Goal: Task Accomplishment & Management: Complete application form

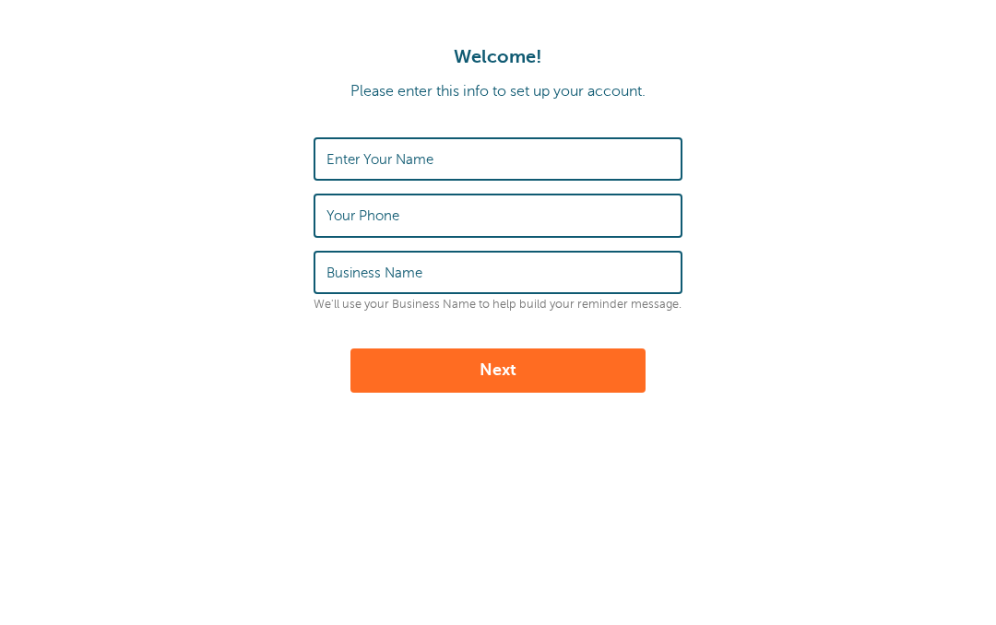
click at [349, 149] on input "Enter Your Name" at bounding box center [498, 159] width 343 height 40
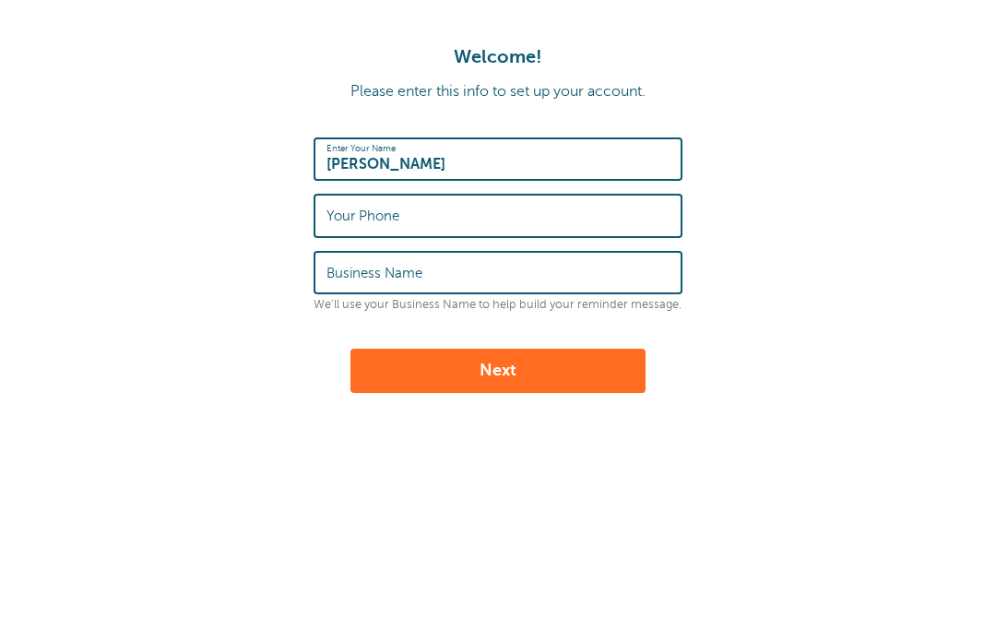
type input "[PERSON_NAME]"
click at [341, 218] on label "Your Phone" at bounding box center [363, 216] width 73 height 17
click at [341, 218] on input "Your Phone" at bounding box center [498, 216] width 343 height 40
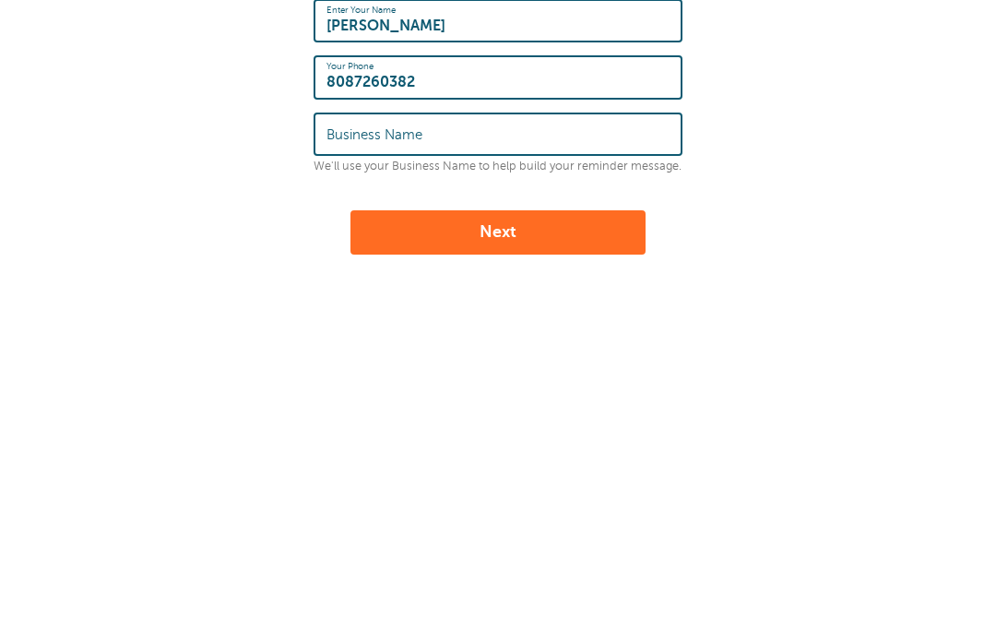
type input "8087260382"
click at [348, 265] on label "Business Name" at bounding box center [375, 273] width 96 height 17
click at [348, 253] on input "Business Name" at bounding box center [498, 273] width 343 height 40
type input "Ohana care"
click at [481, 349] on button "Next" at bounding box center [498, 371] width 295 height 44
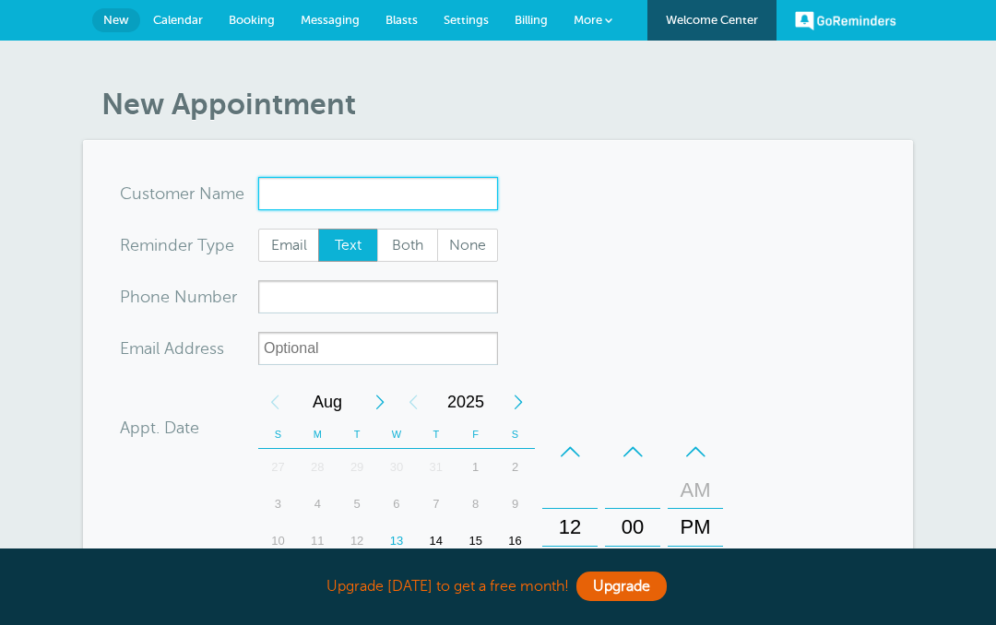
click at [282, 177] on input "x-no-autofill" at bounding box center [378, 193] width 240 height 33
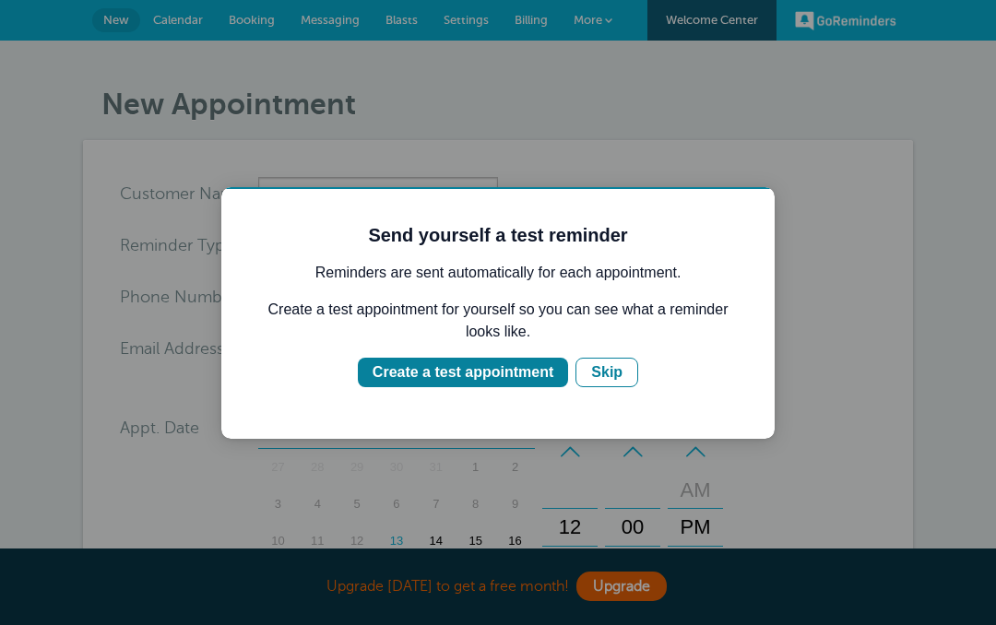
click at [622, 369] on div "Skip" at bounding box center [606, 373] width 31 height 22
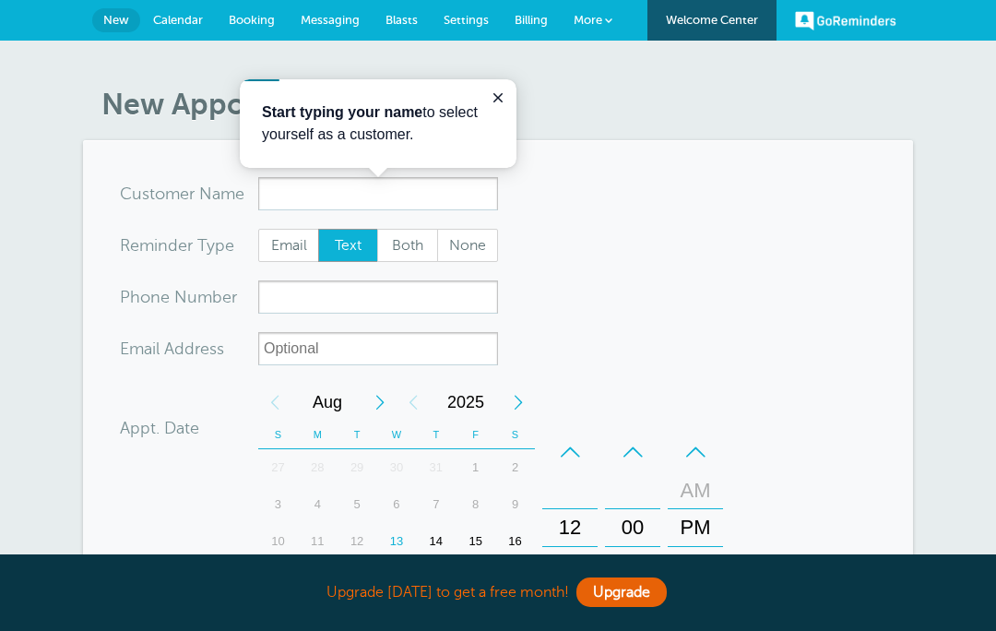
click at [188, 240] on label "Reminder Type" at bounding box center [177, 245] width 114 height 17
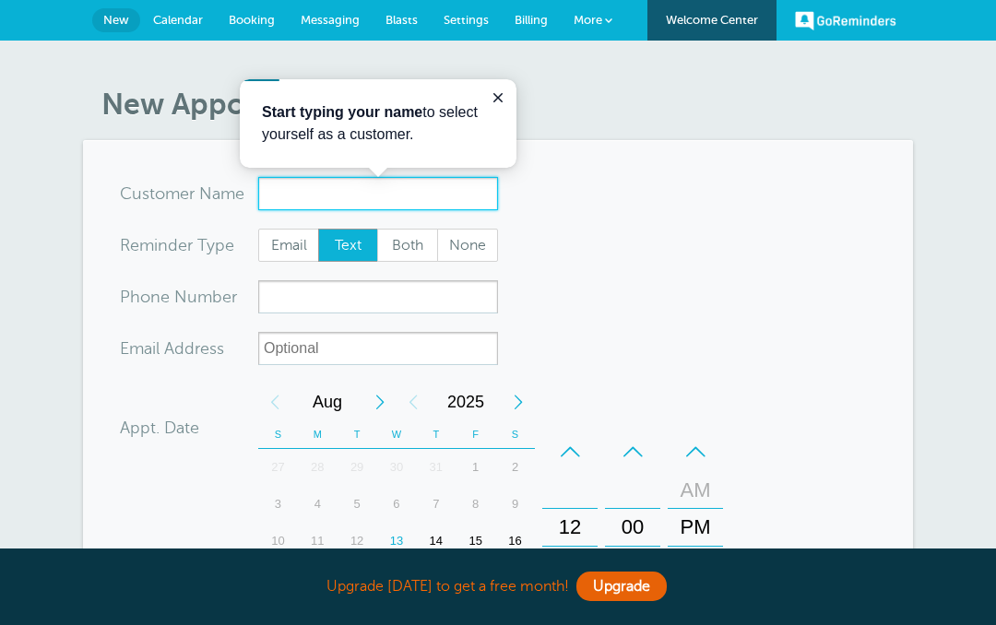
click at [287, 196] on input "x-no-autofill" at bounding box center [378, 193] width 240 height 33
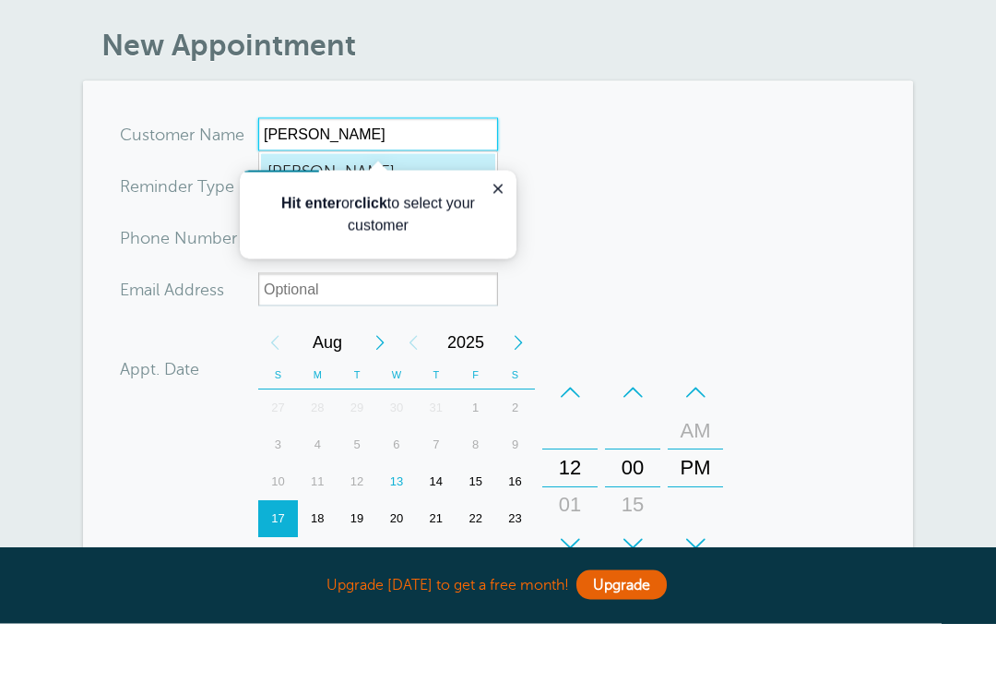
click at [387, 220] on span "[PERSON_NAME]" at bounding box center [378, 231] width 221 height 23
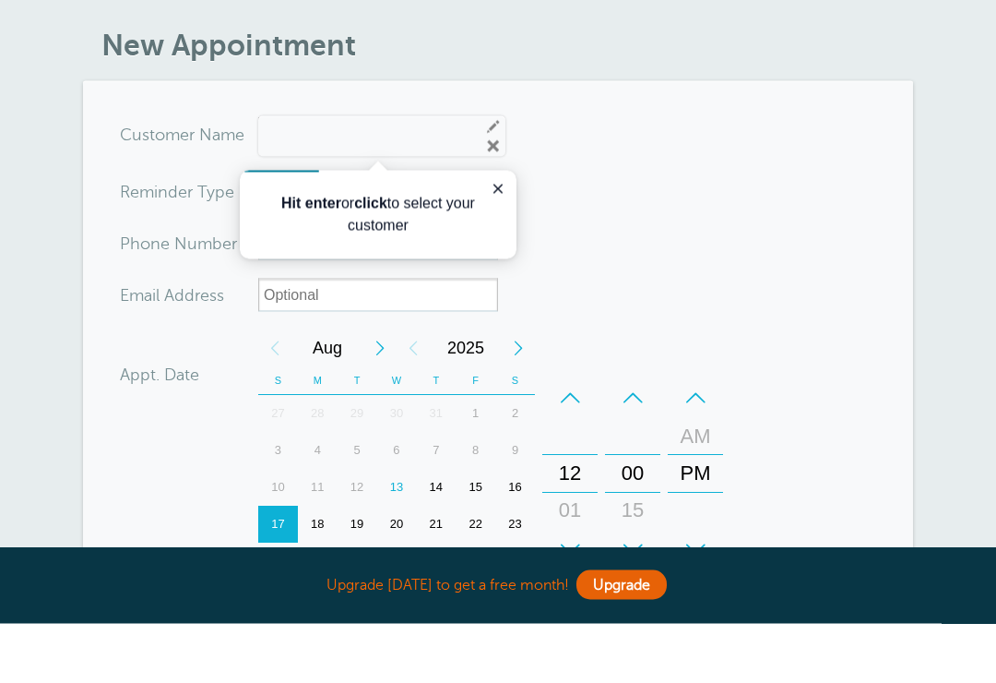
type input "Donnadawnamariep63@gmail.com8087260382"
type input "[PERSON_NAME]"
type input "8087260382"
type input "dawnamariep63@gmail.com"
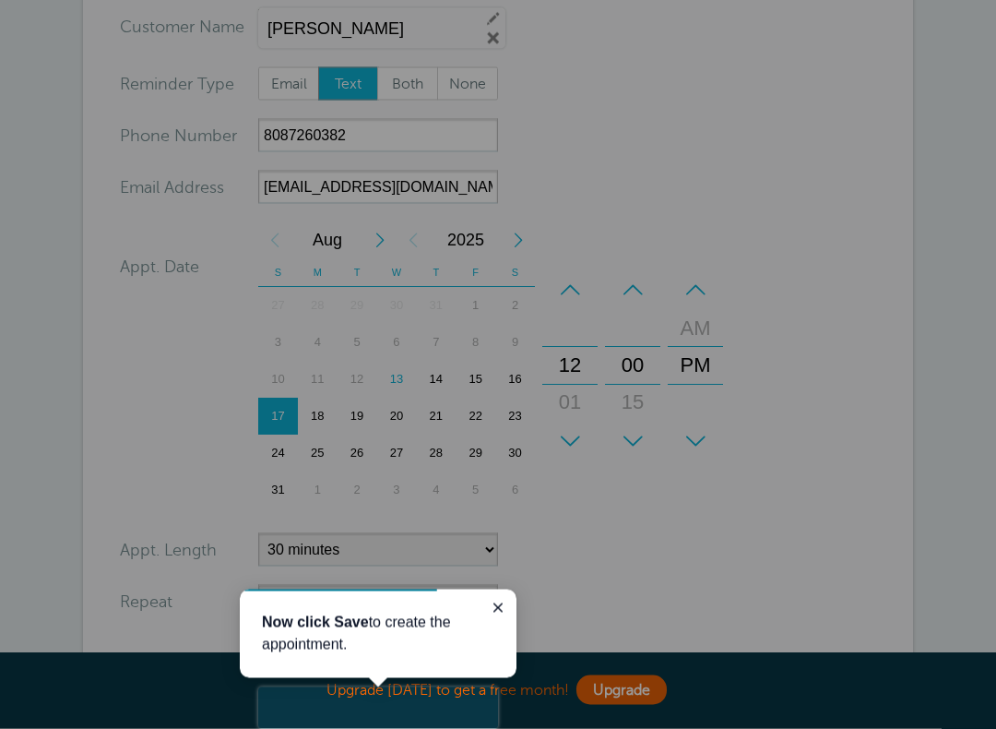
scroll to position [169, 0]
click at [436, 385] on div at bounding box center [249, 343] width 498 height 687
click at [442, 384] on div at bounding box center [249, 343] width 498 height 687
click at [444, 386] on div at bounding box center [249, 343] width 498 height 687
click at [431, 384] on div at bounding box center [249, 343] width 498 height 687
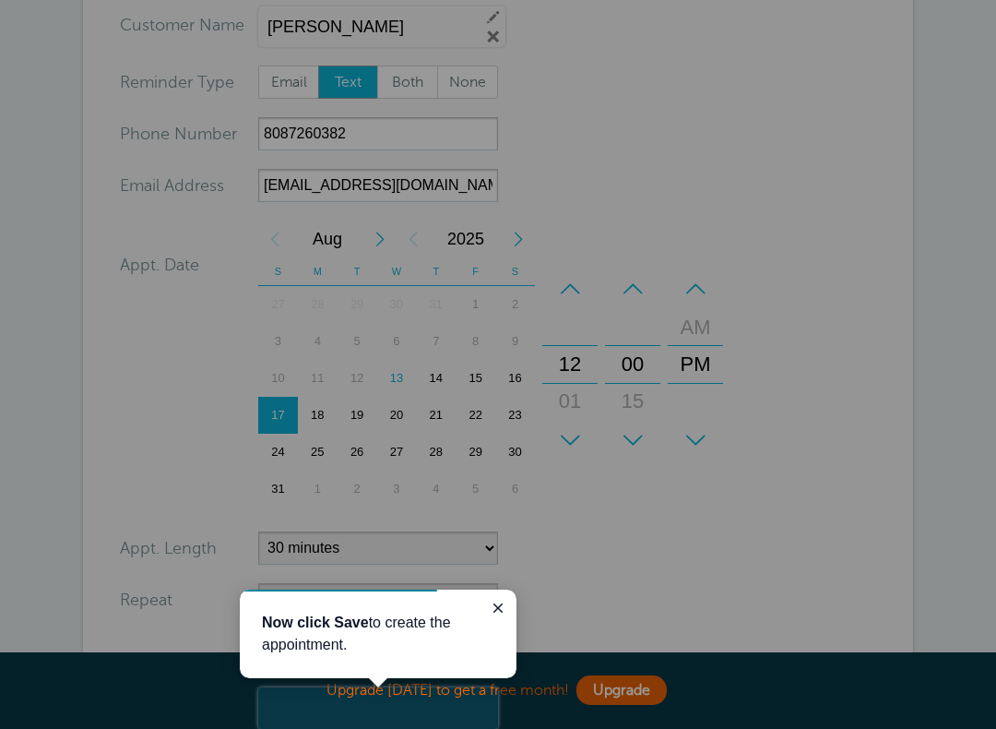
click at [430, 384] on div at bounding box center [249, 343] width 498 height 687
click at [444, 396] on div at bounding box center [249, 343] width 498 height 687
click at [444, 386] on div at bounding box center [249, 343] width 498 height 687
click at [513, 597] on div "Now click Save to create the appointment." at bounding box center [378, 634] width 277 height 89
click at [508, 613] on button "Close guide" at bounding box center [498, 608] width 22 height 22
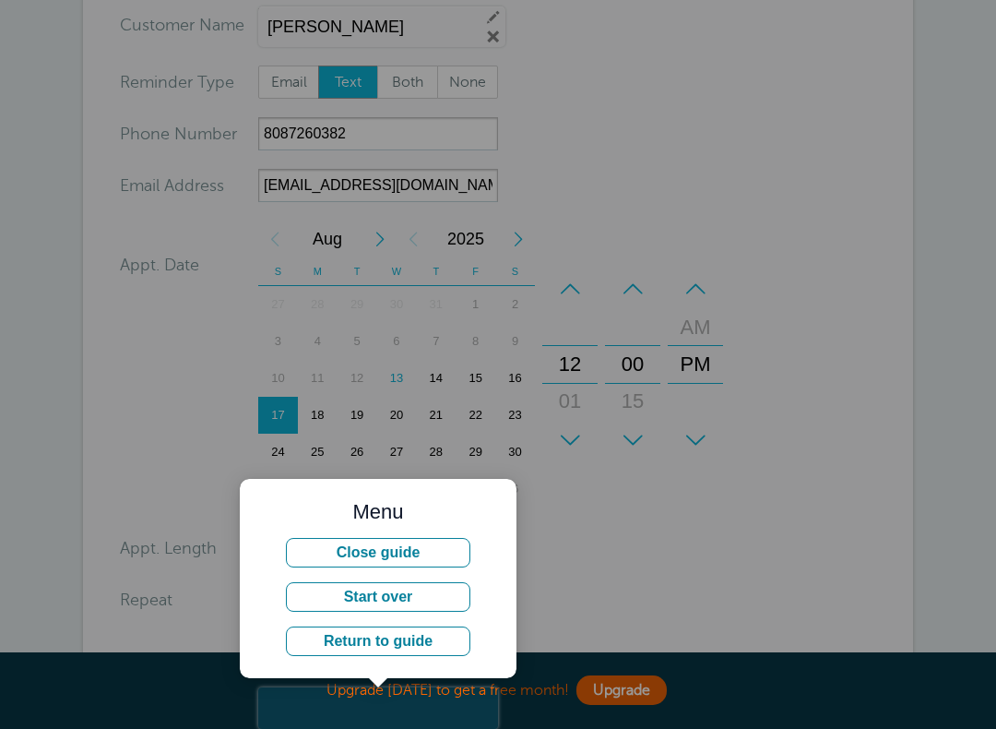
click at [205, 475] on div at bounding box center [249, 343] width 498 height 687
click at [261, 497] on div "Menu Close guide Start over Return to guide" at bounding box center [378, 578] width 277 height 199
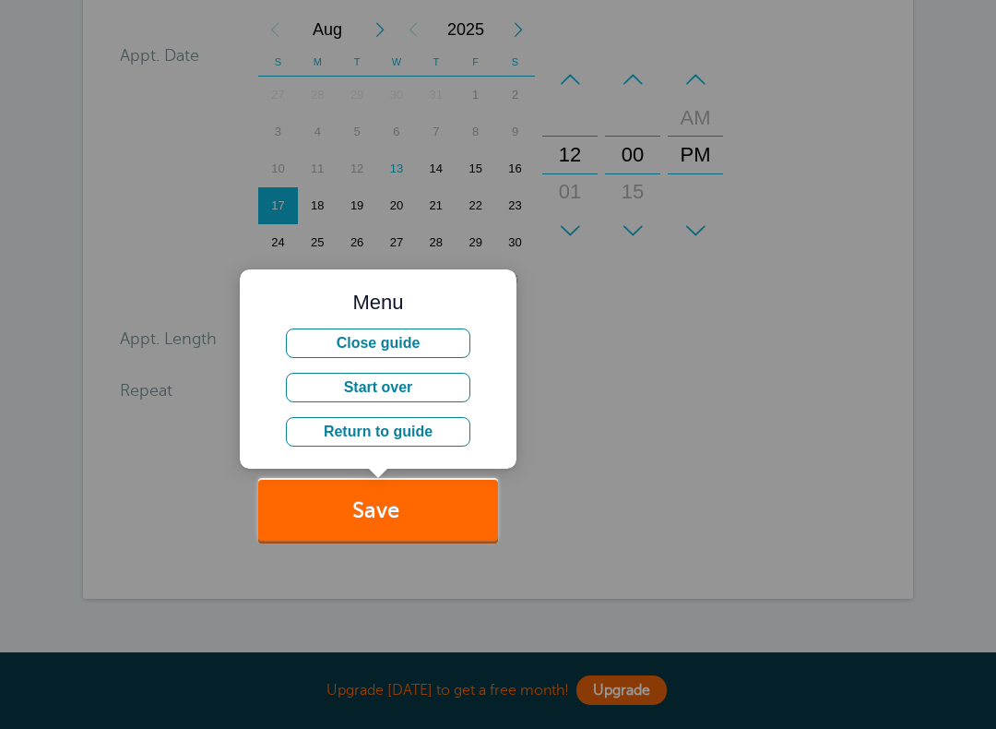
scroll to position [377, 0]
click at [355, 520] on button "Save" at bounding box center [378, 513] width 240 height 64
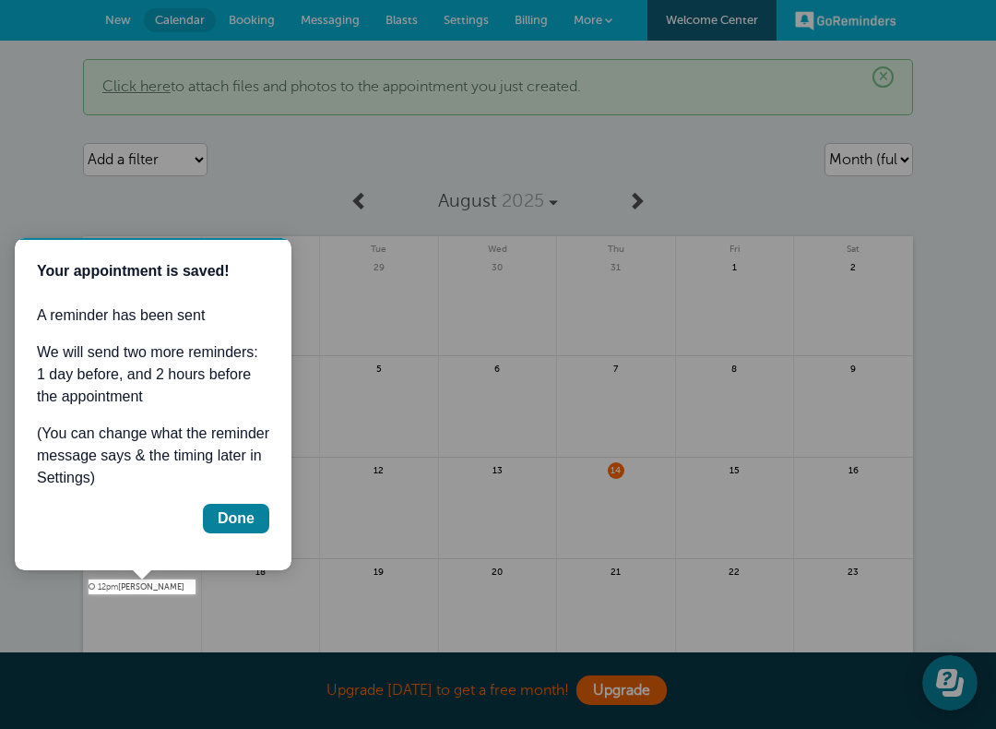
click at [590, 513] on div at bounding box center [596, 297] width 801 height 594
click at [243, 515] on div "Done" at bounding box center [236, 518] width 37 height 22
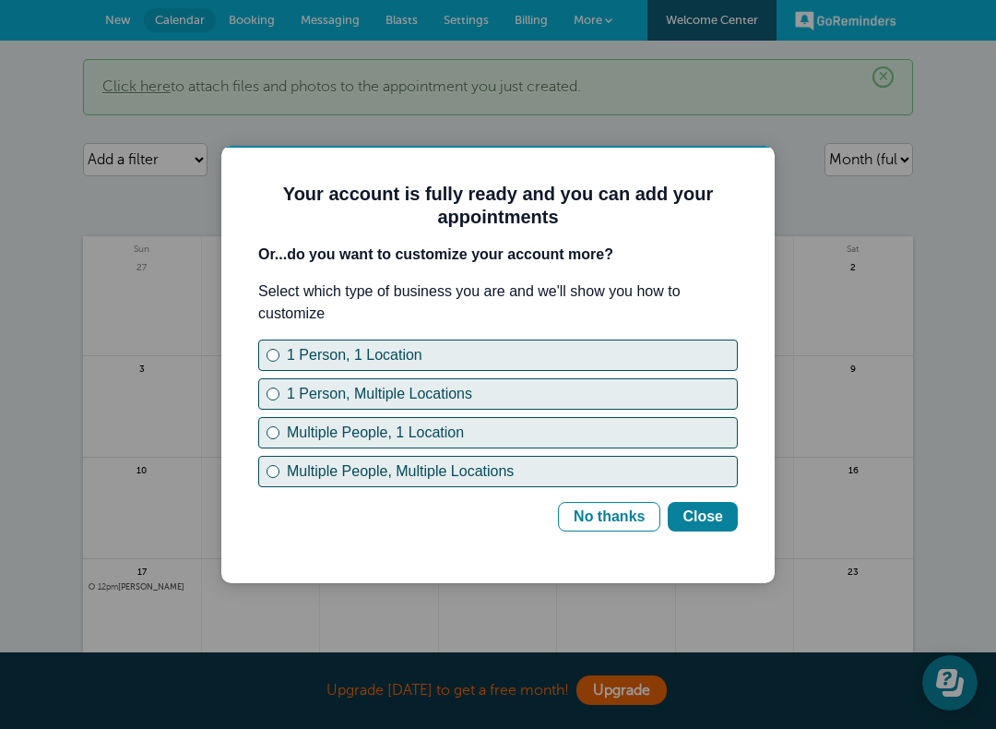
click at [275, 355] on div "1 Person, 1 Location" at bounding box center [272, 354] width 7 height 7
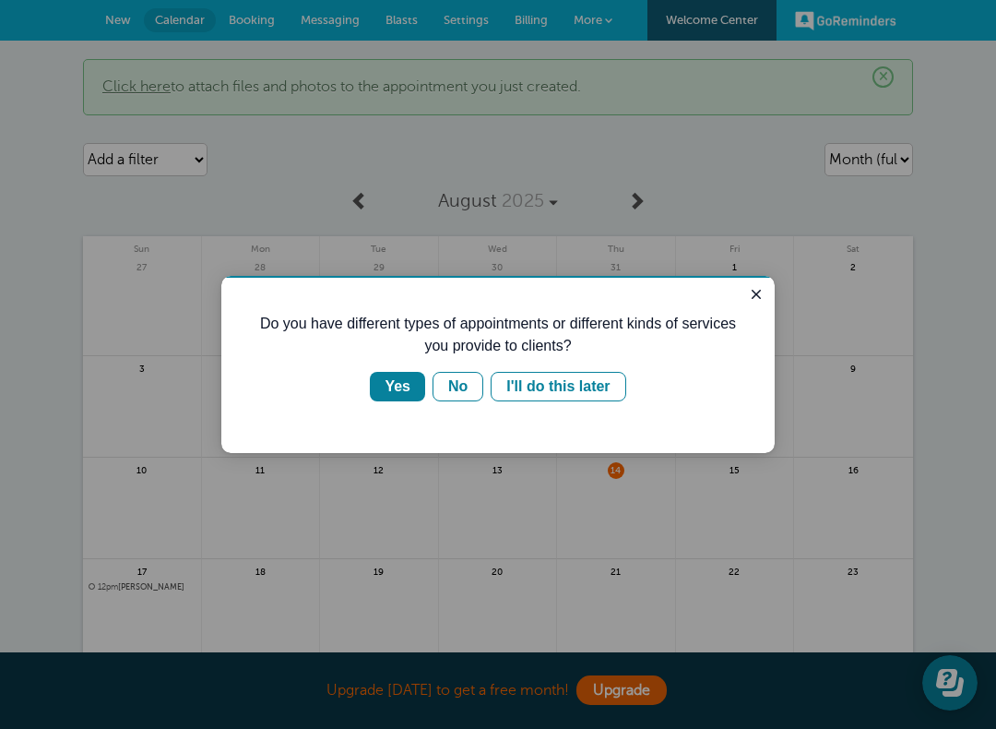
click at [397, 389] on div "Yes" at bounding box center [398, 386] width 26 height 22
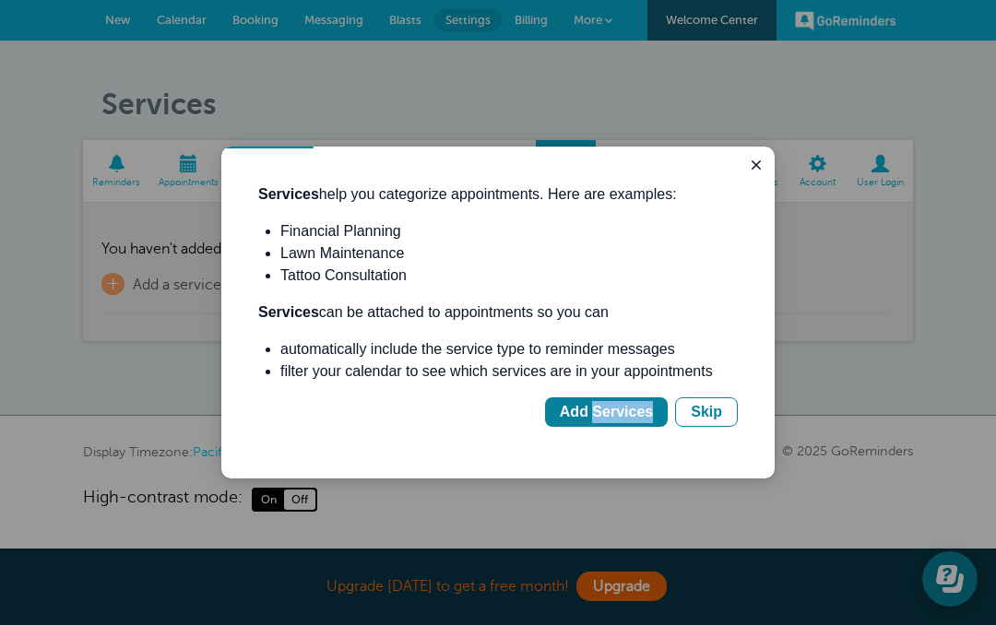
click at [704, 414] on div "Skip" at bounding box center [706, 412] width 31 height 22
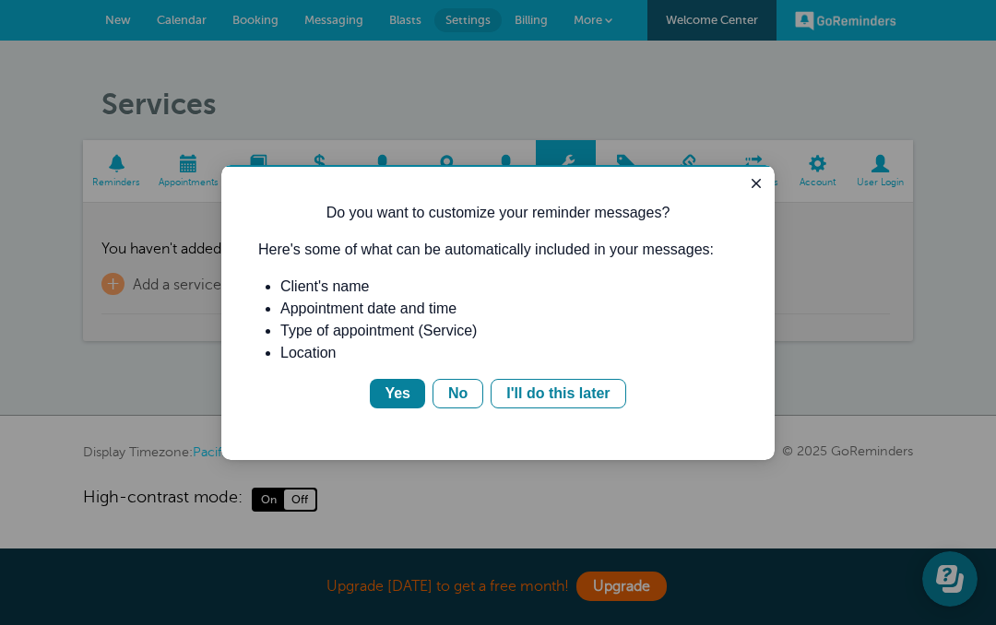
click at [553, 399] on div "I'll do this later" at bounding box center [557, 394] width 103 height 22
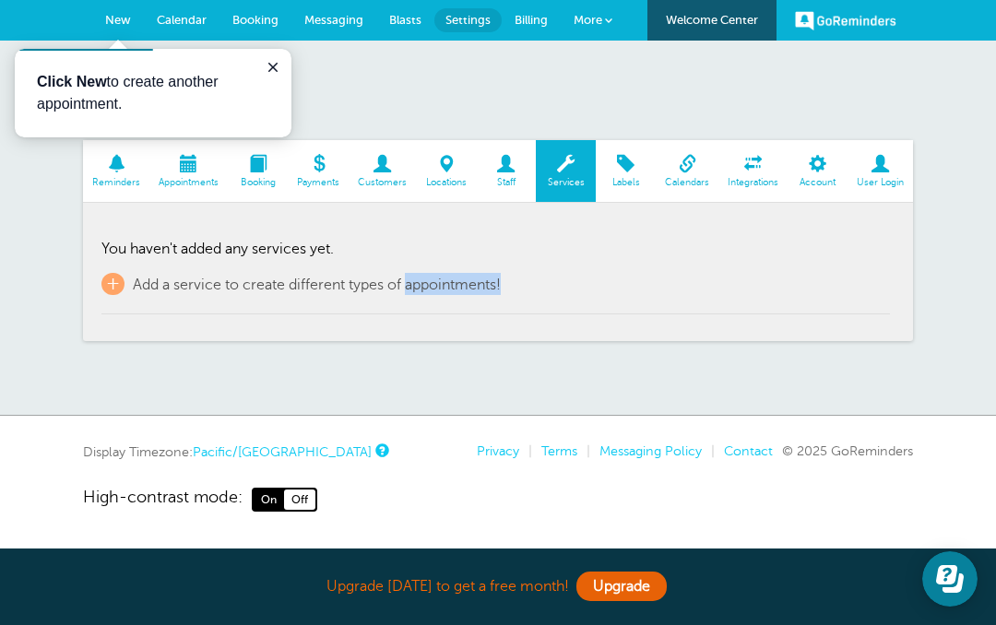
click at [130, 285] on link "+ Add a service to create different types of appointments!" at bounding box center [300, 284] width 399 height 22
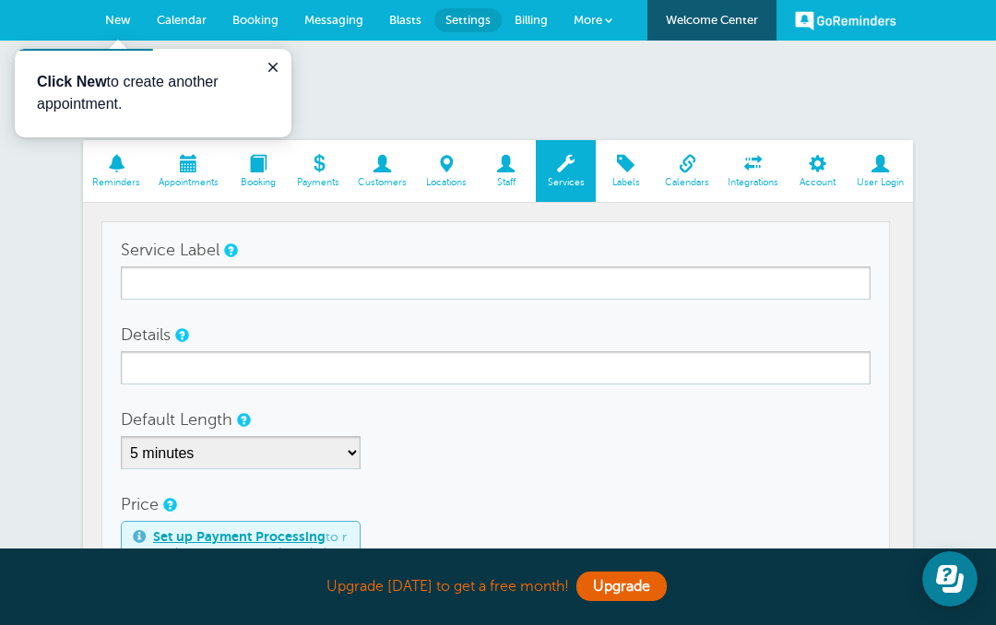
click at [98, 389] on section "Reminders Appointments Booking Payments Customers Locations Staff Services Labe…" at bounding box center [498, 473] width 830 height 666
